Goal: Book appointment/travel/reservation

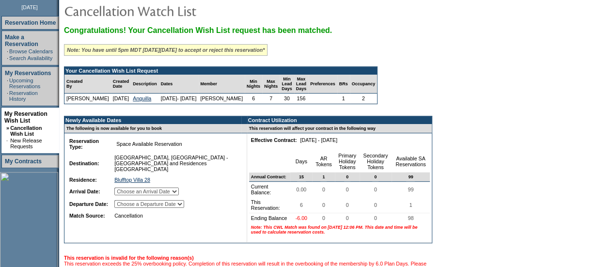
scroll to position [129, 0]
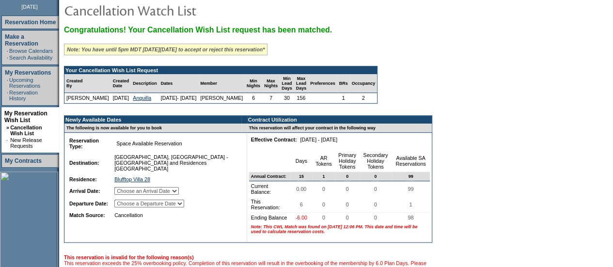
click at [176, 190] on select "Choose an Arrival Date [DATE] [DATE] [DATE] [DATE] [DATE] [DATE]" at bounding box center [146, 191] width 64 height 8
select select "[DATE]"
click at [127, 188] on select "Choose an Arrival Date [DATE] [DATE] [DATE] [DATE] [DATE] [DATE]" at bounding box center [146, 191] width 64 height 8
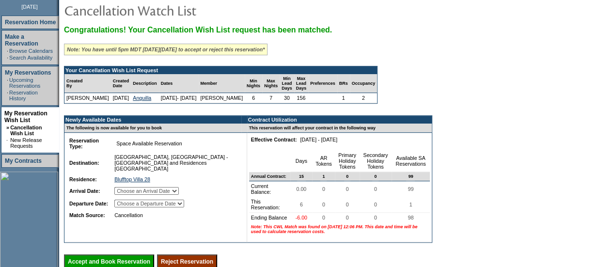
click at [162, 206] on select "Choose a Departure Date [DATE] [DATE] [DATE] [DATE] [DATE] [DATE]" at bounding box center [149, 204] width 70 height 8
select select "[DATE]"
click at [127, 208] on select "Choose a Departure Date [DATE] [DATE] [DATE] [DATE] [DATE] [DATE]" at bounding box center [149, 204] width 70 height 8
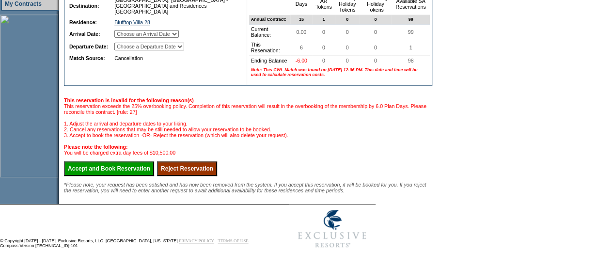
scroll to position [289, 0]
click at [126, 176] on input "Accept and Book Reservation" at bounding box center [109, 168] width 90 height 15
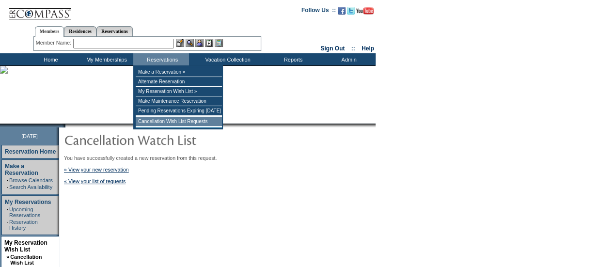
click at [178, 122] on td "Cancellation Wish List Requests" at bounding box center [179, 122] width 86 height 10
